Goal: Information Seeking & Learning: Learn about a topic

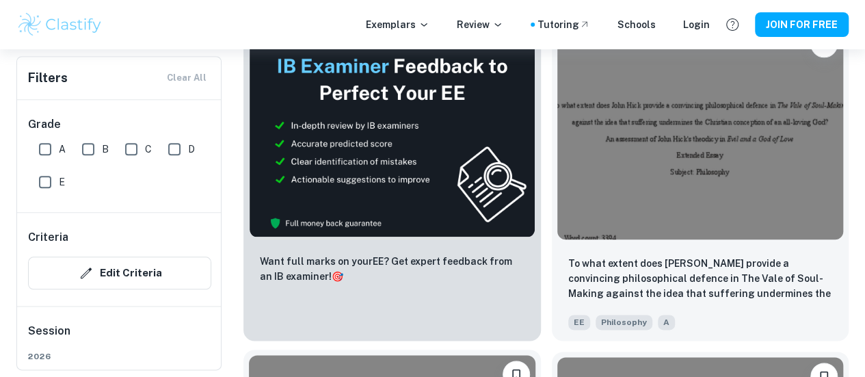
scroll to position [674, 0]
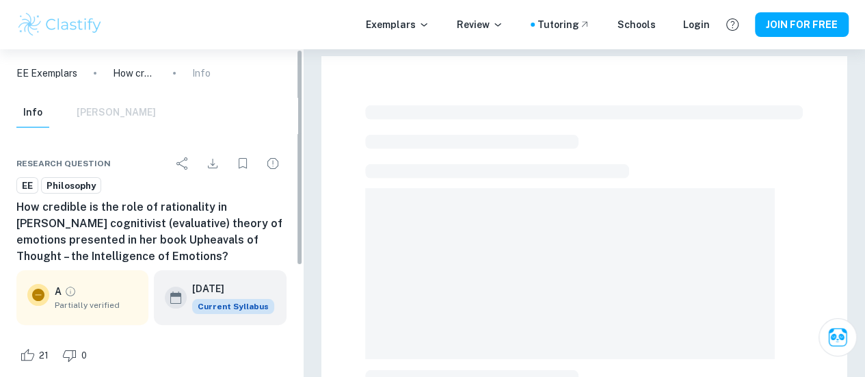
scroll to position [429, 0]
